Goal: Find contact information: Find contact information

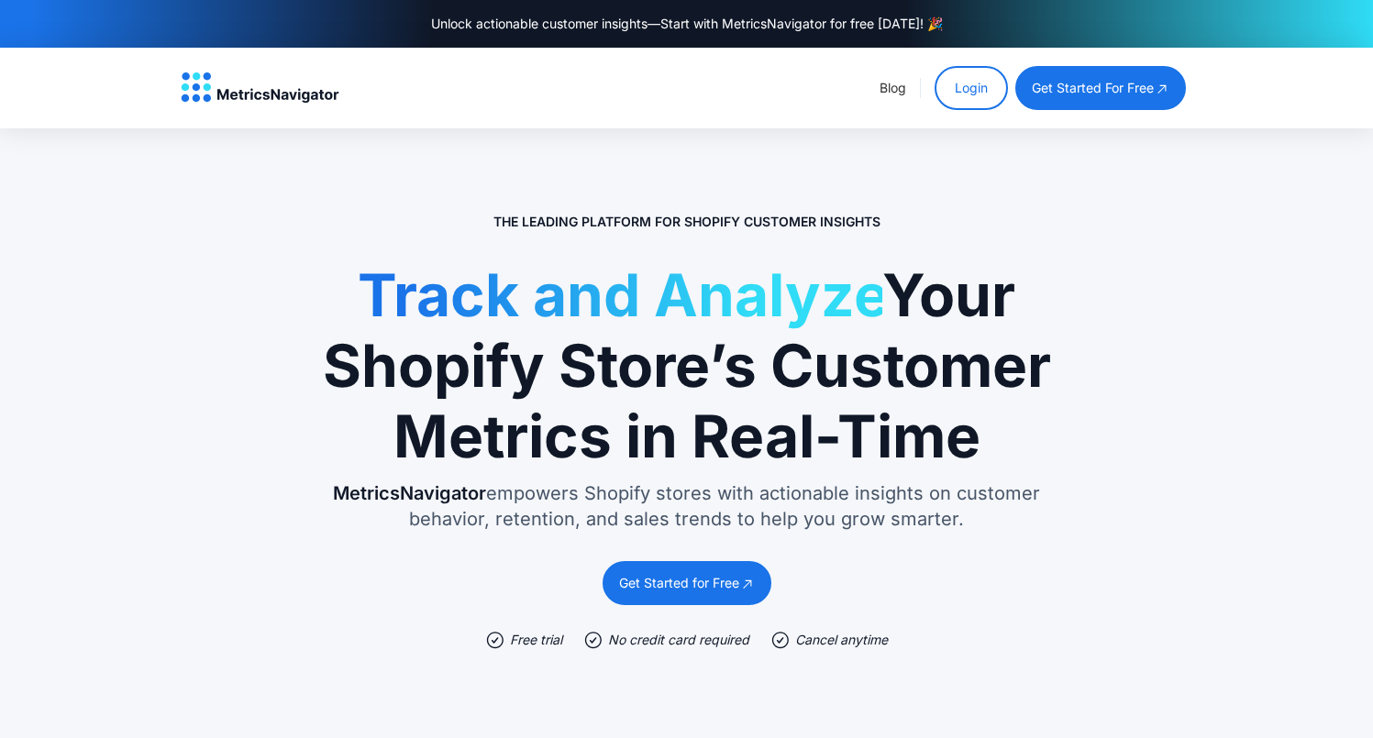
click at [992, 100] on link "Login" at bounding box center [971, 88] width 73 height 44
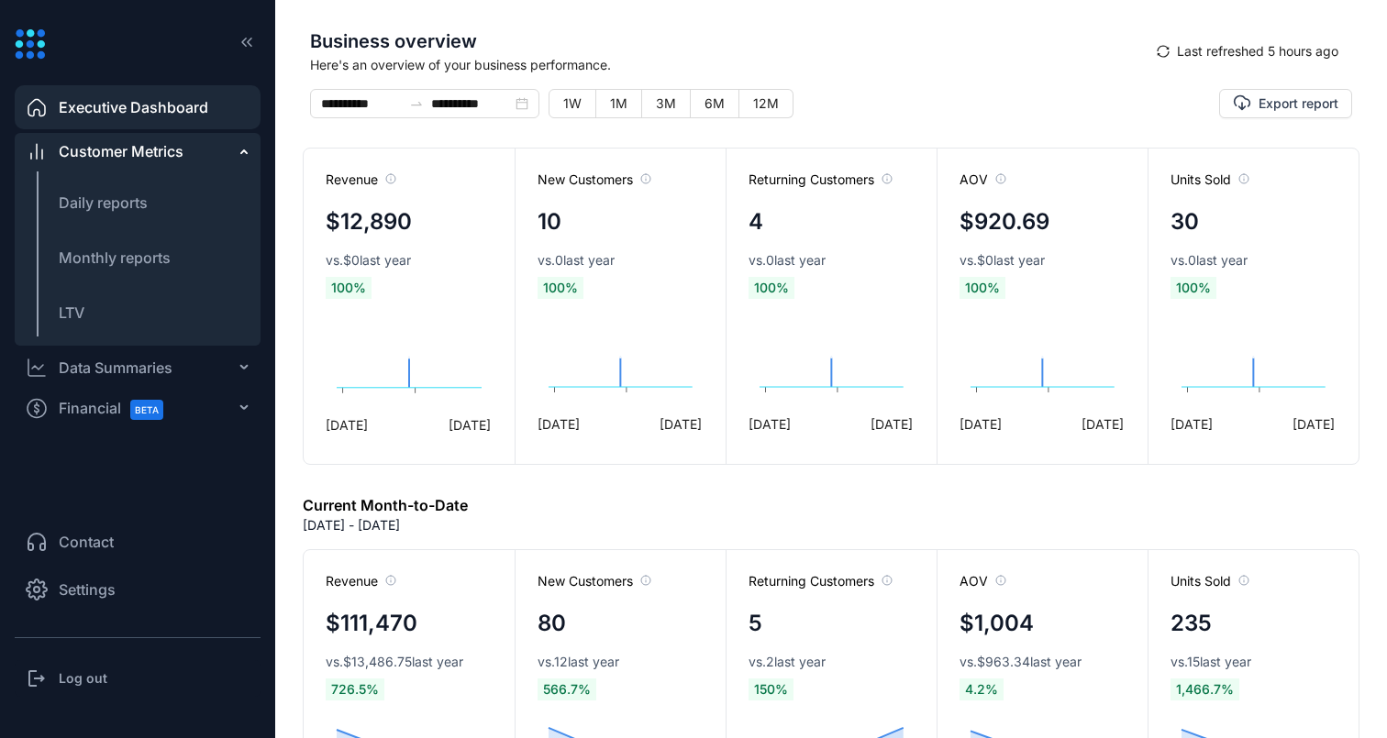
click at [91, 541] on span "Contact" at bounding box center [86, 542] width 55 height 22
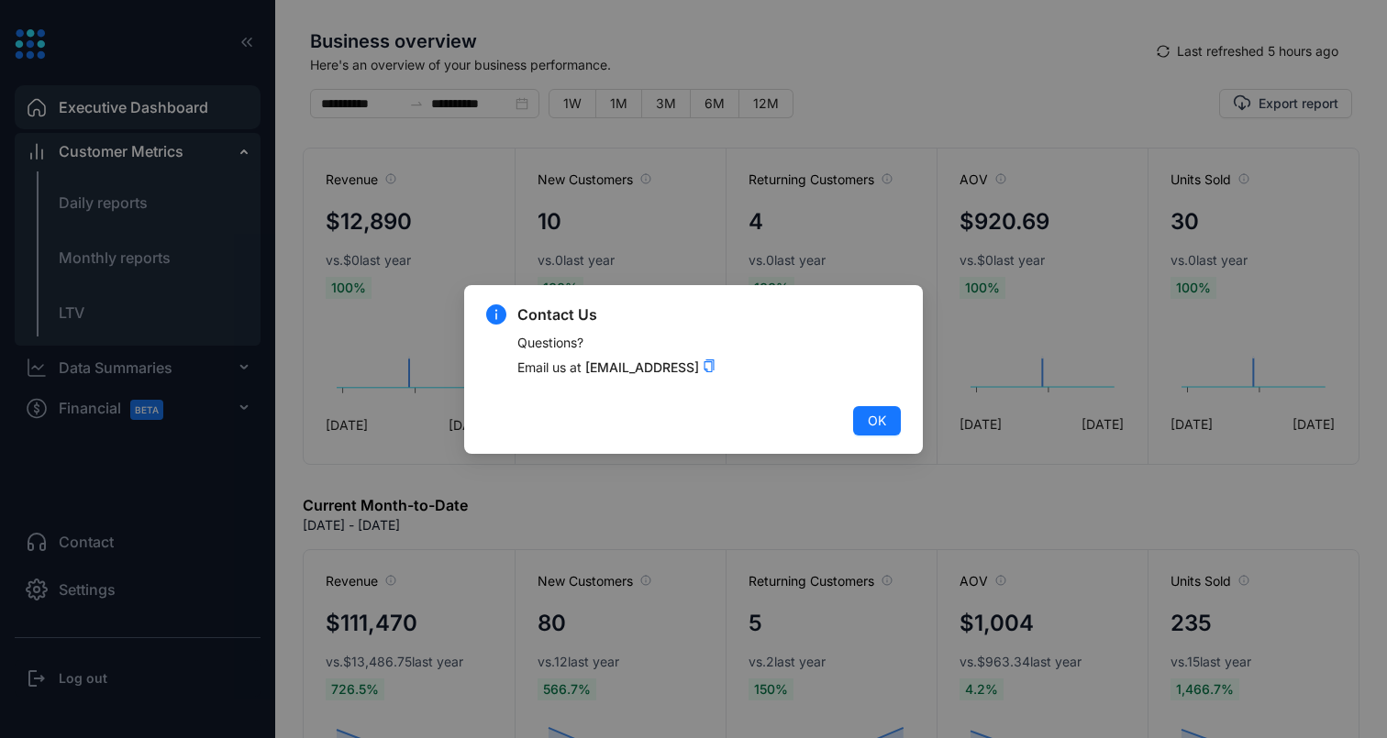
drag, startPoint x: 796, startPoint y: 360, endPoint x: 513, endPoint y: 363, distance: 283.4
click at [513, 363] on div "Contact Us Questions? Email us at [EMAIL_ADDRESS]" at bounding box center [693, 350] width 415 height 92
